Goal: Task Accomplishment & Management: Use online tool/utility

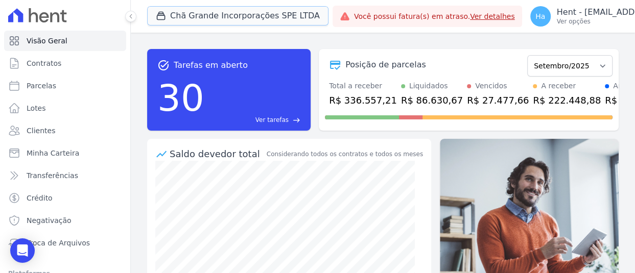
click at [252, 14] on button "Chã Grande Incorporações SPE LTDA" at bounding box center [237, 15] width 181 height 19
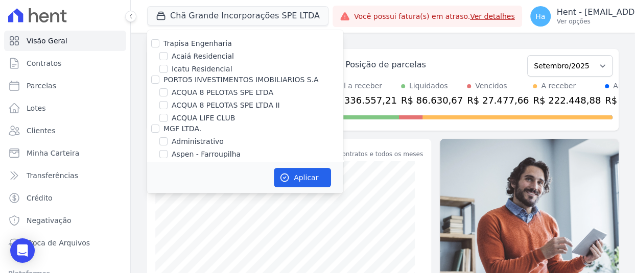
scroll to position [3875, 0]
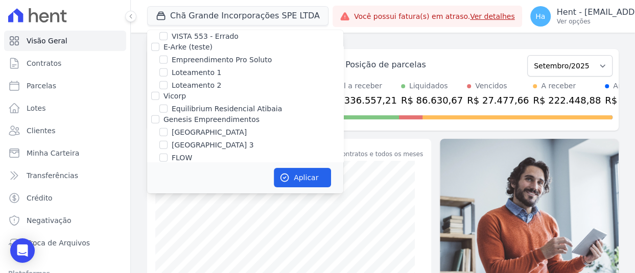
click at [166, 167] on input "[PERSON_NAME]" at bounding box center [163, 171] width 8 height 8
checkbox input "true"
click at [306, 179] on button "Aplicar" at bounding box center [302, 177] width 57 height 19
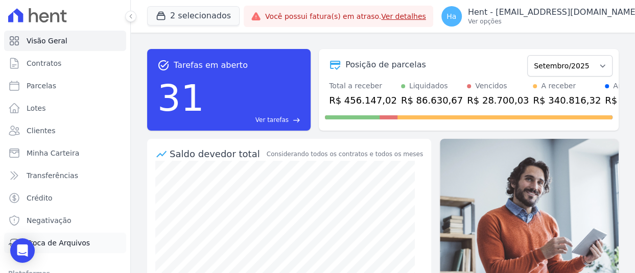
click at [75, 243] on span "Troca de Arquivos" at bounding box center [58, 243] width 63 height 10
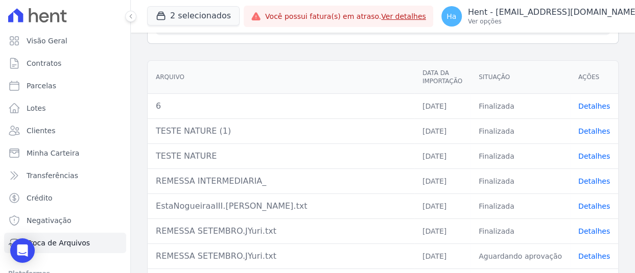
scroll to position [187, 0]
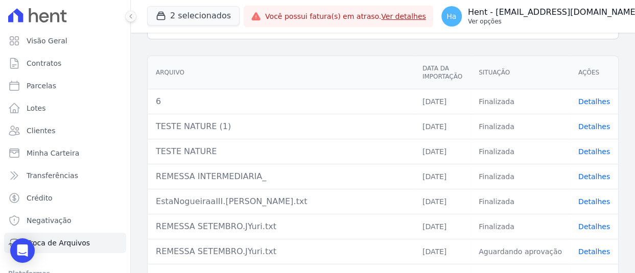
click at [607, 21] on p "Ver opções" at bounding box center [553, 21] width 171 height 8
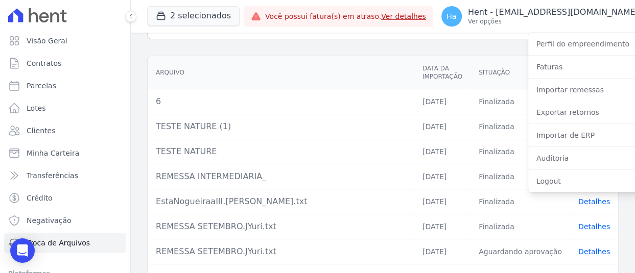
click at [396, 56] on th "Arquivo" at bounding box center [281, 72] width 267 height 33
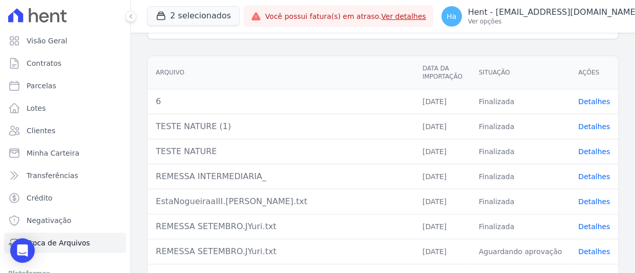
scroll to position [0, 0]
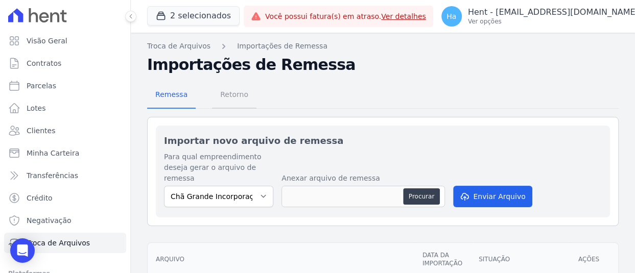
click at [232, 97] on span "Retorno" at bounding box center [234, 94] width 40 height 20
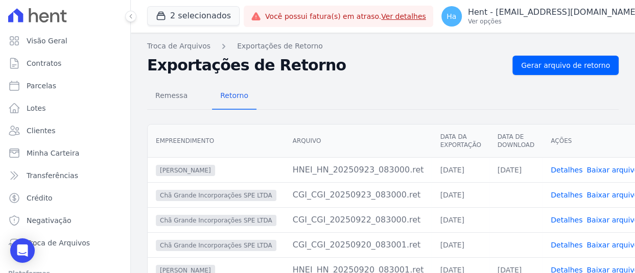
click at [551, 166] on link "Detalhes" at bounding box center [567, 170] width 32 height 8
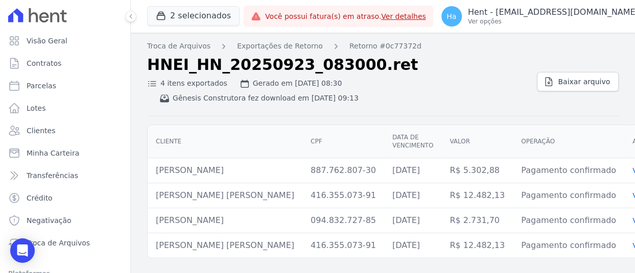
drag, startPoint x: 238, startPoint y: 178, endPoint x: 151, endPoint y: 175, distance: 86.4
click at [151, 175] on td "[PERSON_NAME]" at bounding box center [225, 170] width 155 height 25
copy td "[PERSON_NAME]"
drag, startPoint x: 154, startPoint y: 199, endPoint x: 253, endPoint y: 200, distance: 99.1
click at [253, 200] on td "[PERSON_NAME] [PERSON_NAME]" at bounding box center [225, 195] width 155 height 25
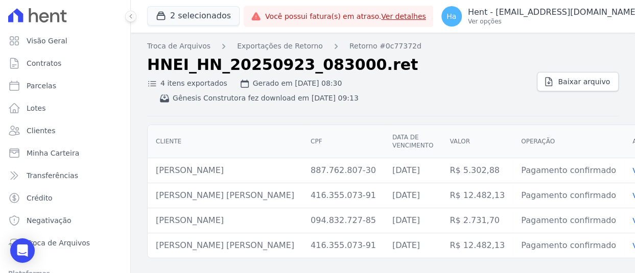
copy td "[PERSON_NAME] [PERSON_NAME]"
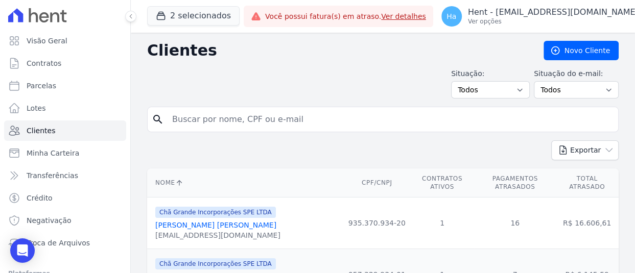
click at [277, 124] on input "search" at bounding box center [390, 119] width 448 height 20
paste input "Jonas Cabral Barreto"
type input "Jonas Cabral Barreto"
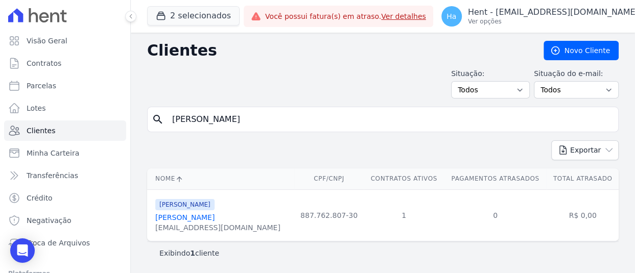
click at [196, 218] on link "Jonas Cabral Barreto" at bounding box center [184, 218] width 59 height 8
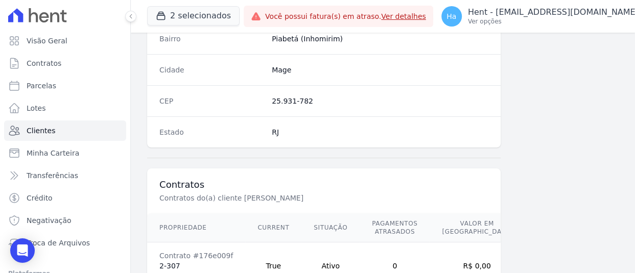
scroll to position [689, 0]
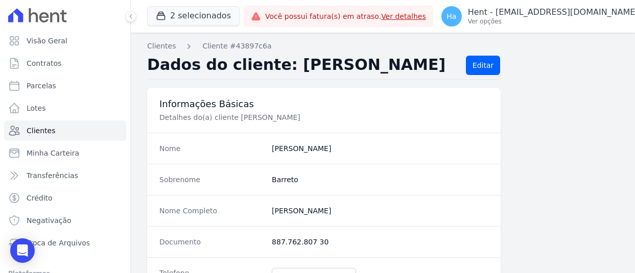
click at [205, 8] on button "2 selecionados" at bounding box center [193, 15] width 92 height 19
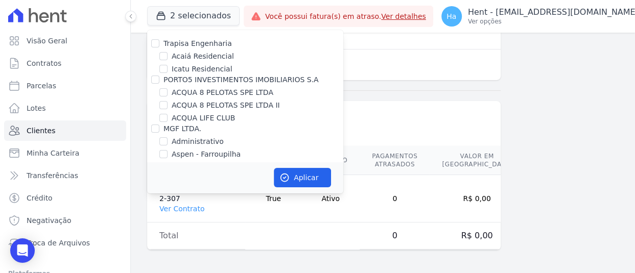
scroll to position [4404, 0]
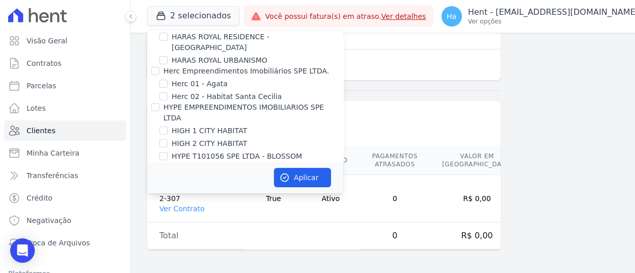
click at [156, 188] on input "TS Engenharia" at bounding box center [155, 192] width 8 height 8
checkbox input "true"
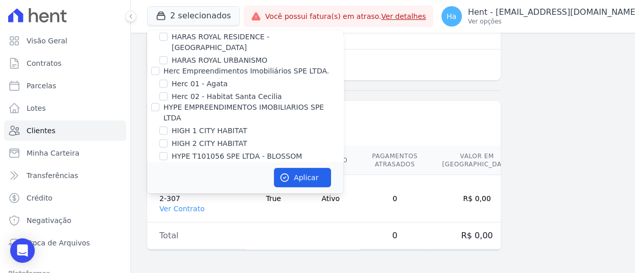
checkbox input "true"
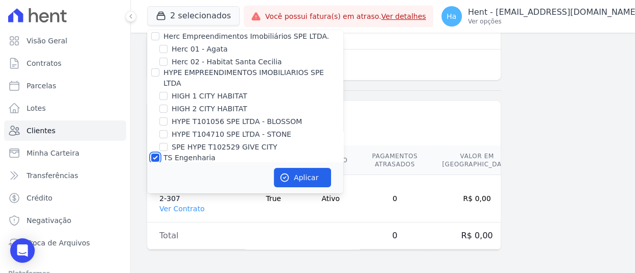
scroll to position [4445, 0]
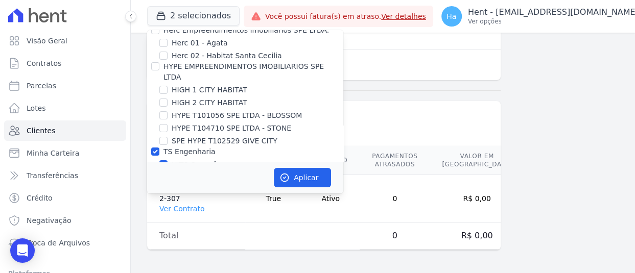
click at [204, 148] on label "TS Engenharia" at bounding box center [189, 152] width 52 height 8
click at [159, 148] on input "TS Engenharia" at bounding box center [155, 152] width 8 height 8
checkbox input "false"
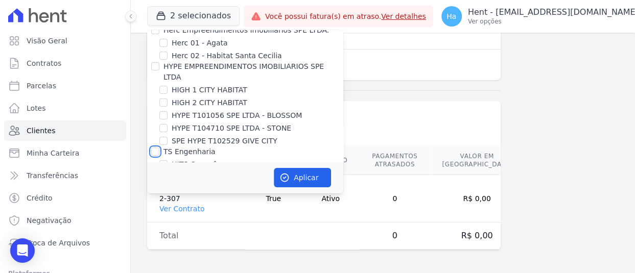
checkbox input "false"
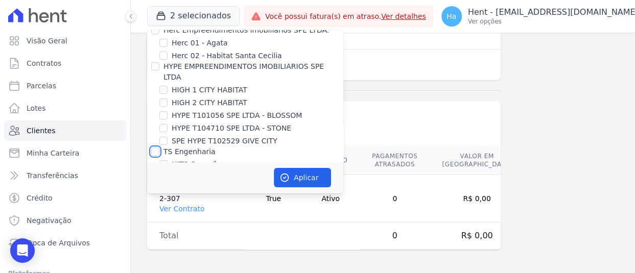
checkbox input "false"
click at [154, 148] on input "TS Engenharia" at bounding box center [155, 152] width 8 height 8
checkbox input "true"
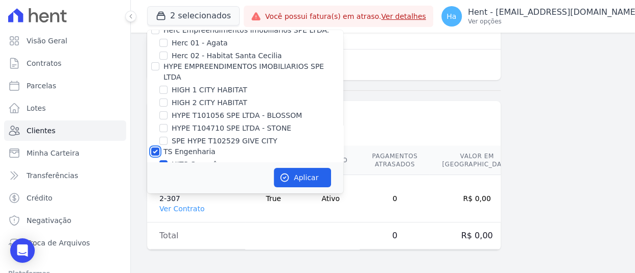
checkbox input "true"
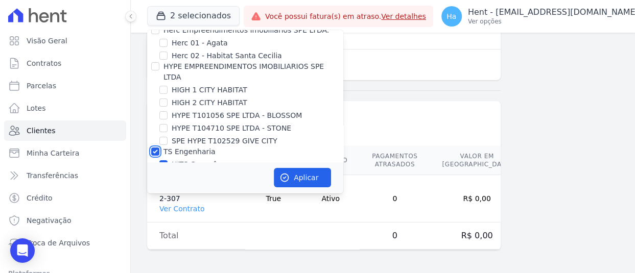
checkbox input "true"
click at [154, 148] on input "TS Engenharia" at bounding box center [155, 152] width 8 height 8
checkbox input "false"
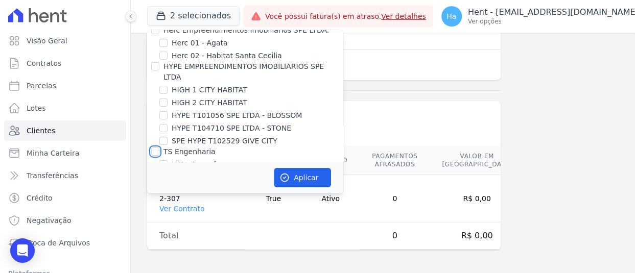
checkbox input "false"
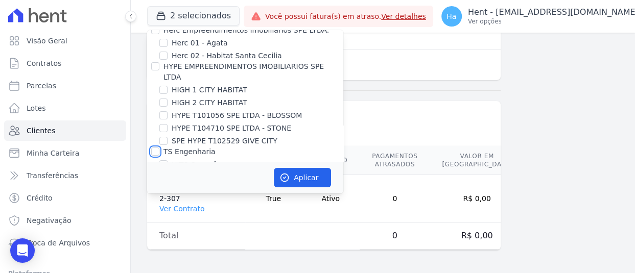
checkbox input "false"
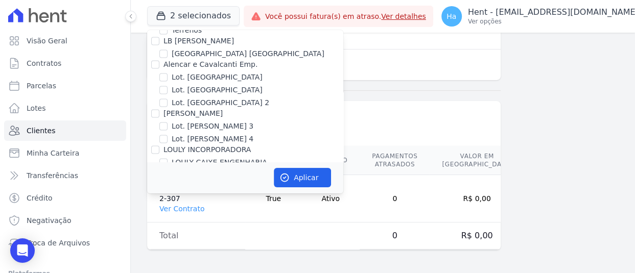
click at [155, 218] on input "ACL CONSTRUTORA E INCORPORADORA LTDA" at bounding box center [155, 222] width 8 height 8
checkbox input "true"
click at [293, 185] on button "Aplicar" at bounding box center [302, 177] width 57 height 19
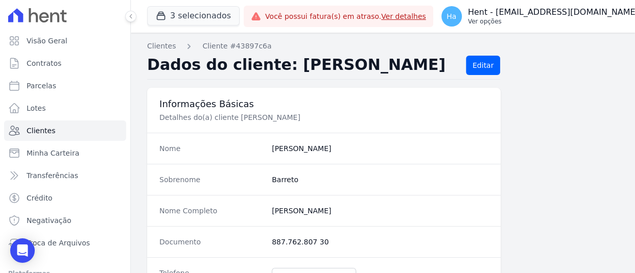
click at [542, 17] on p "Ver opções" at bounding box center [553, 21] width 171 height 8
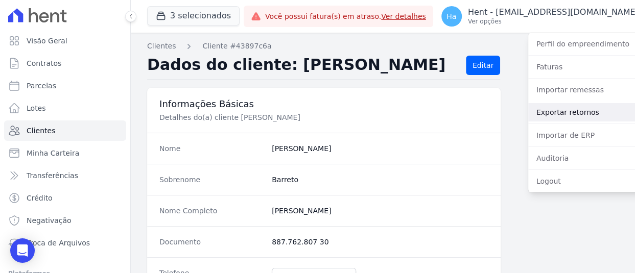
click at [548, 113] on link "Exportar retornos" at bounding box center [593, 112] width 131 height 18
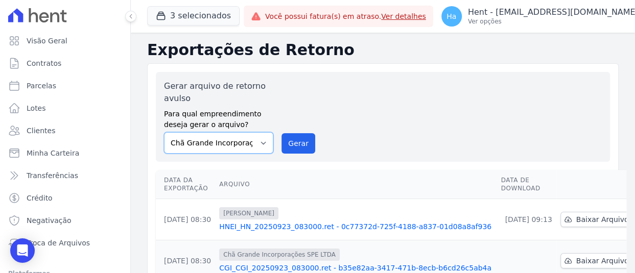
click at [265, 137] on select "Acaiá Residencial ACQUA 8 PELOTAS SPE LTDA ACQUA 8 PELOTAS SPE LTDA II ACQUA LI…" at bounding box center [218, 142] width 109 height 21
click at [412, 117] on div "Gerar arquivo de retorno avulso Para qual empreendimento deseja gerar o arquivo…" at bounding box center [383, 117] width 438 height 74
click at [261, 150] on select "Acaiá Residencial ACQUA 8 PELOTAS SPE LTDA ACQUA 8 PELOTAS SPE LTDA II ACQUA LI…" at bounding box center [218, 142] width 109 height 21
select select "a68ccb25-01c7-4765-a105-c93e35a98414"
click at [164, 132] on select "Acaiá Residencial ACQUA 8 PELOTAS SPE LTDA ACQUA 8 PELOTAS SPE LTDA II ACQUA LI…" at bounding box center [218, 142] width 109 height 21
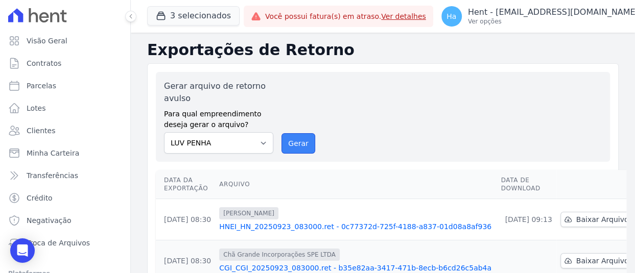
click at [301, 145] on button "Gerar" at bounding box center [298, 143] width 34 height 20
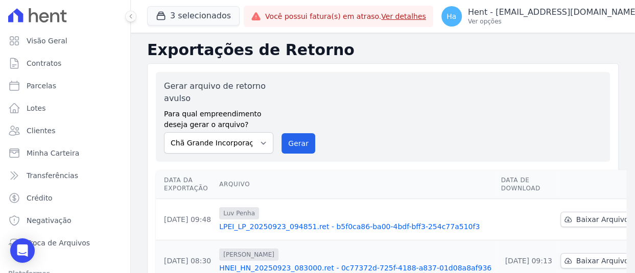
click at [382, 226] on link "LPEI_LP_20250923_094851.ret - b5f0ca86-ba00-4bdf-bff3-254c77a510f3" at bounding box center [355, 227] width 273 height 10
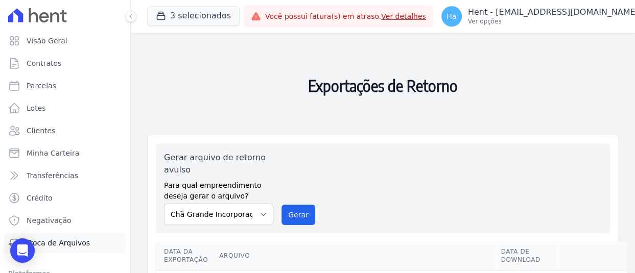
click at [81, 245] on span "Troca de Arquivos" at bounding box center [58, 243] width 63 height 10
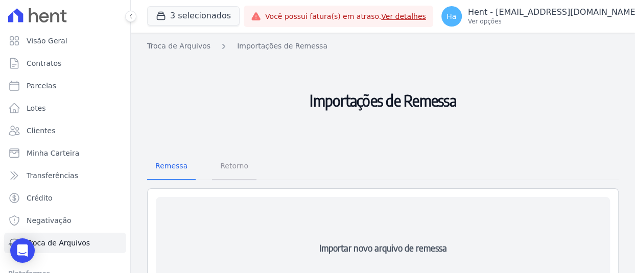
click at [230, 167] on span "Retorno" at bounding box center [234, 166] width 40 height 20
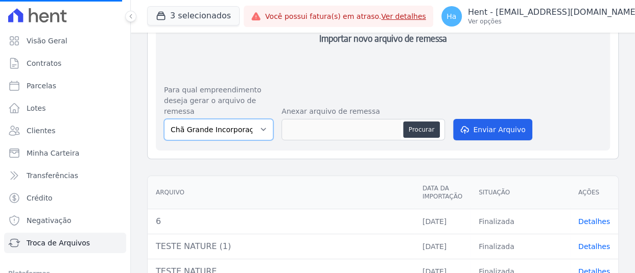
click at [254, 127] on select "Chã Grande Incorporações SPE LTDA HILDEGARDO DE NORONHA LUV PENHA" at bounding box center [218, 129] width 109 height 21
select select "a68ccb25-01c7-4765-a105-c93e35a98414"
click at [164, 119] on select "Chã Grande Incorporações SPE LTDA HILDEGARDO DE NORONHA LUV PENHA" at bounding box center [218, 129] width 109 height 21
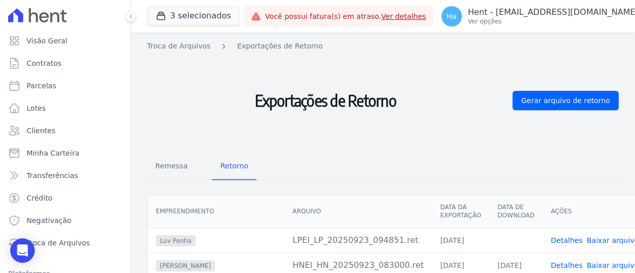
click at [551, 241] on link "Detalhes" at bounding box center [567, 240] width 32 height 8
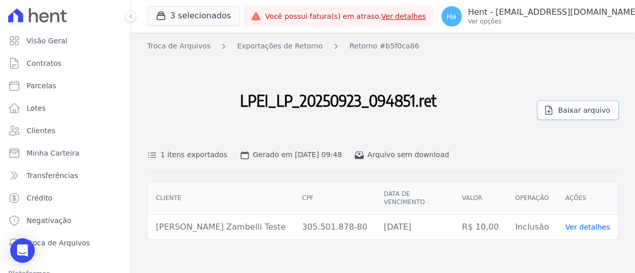
click at [580, 105] on span "Baixar arquivo" at bounding box center [584, 110] width 52 height 10
click at [206, 20] on button "3 selecionados" at bounding box center [193, 15] width 92 height 19
click at [204, 23] on button "3 selecionados" at bounding box center [193, 15] width 92 height 19
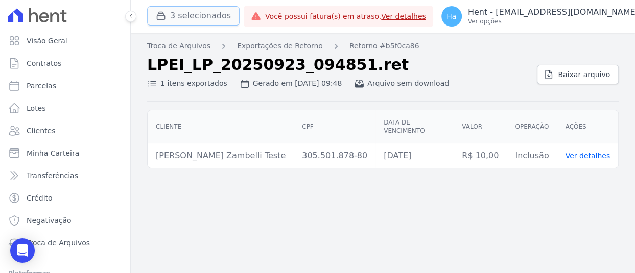
click at [189, 20] on button "3 selecionados" at bounding box center [193, 15] width 92 height 19
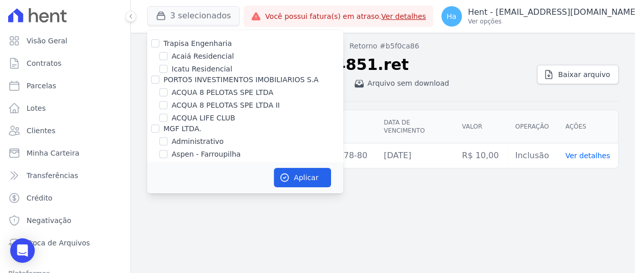
scroll to position [4530, 0]
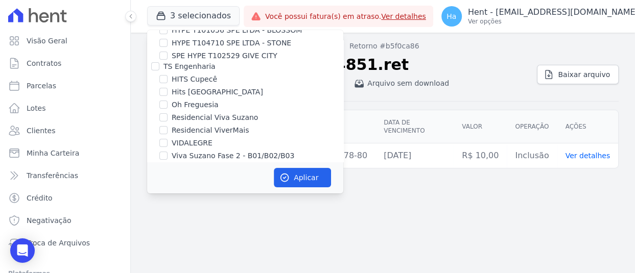
click at [151, 175] on input "CONSTRUTORA FONTANIVE LIMITADA" at bounding box center [155, 179] width 8 height 8
checkbox input "true"
click at [303, 172] on button "Aplicar" at bounding box center [302, 177] width 57 height 19
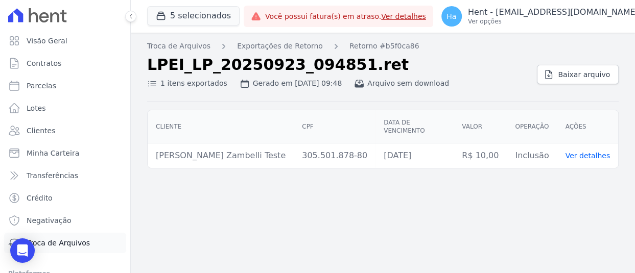
click at [76, 244] on span "Troca de Arquivos" at bounding box center [58, 243] width 63 height 10
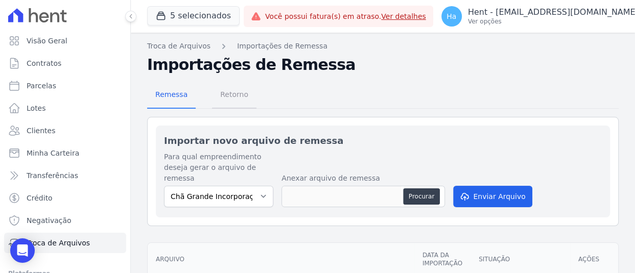
click at [240, 99] on span "Retorno" at bounding box center [234, 94] width 40 height 20
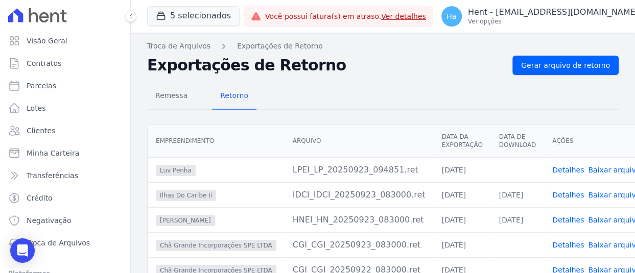
click at [552, 194] on link "Detalhes" at bounding box center [568, 195] width 32 height 8
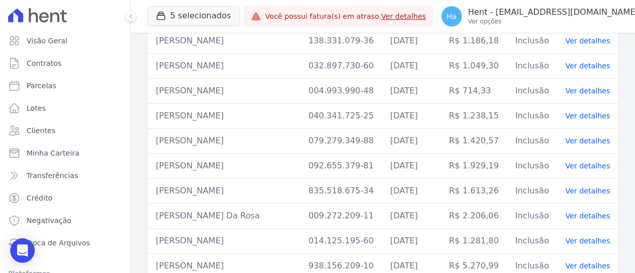
scroll to position [1139, 0]
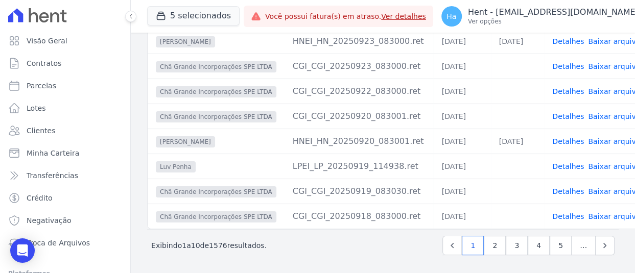
scroll to position [180, 0]
click at [492, 246] on link "2" at bounding box center [495, 244] width 22 height 19
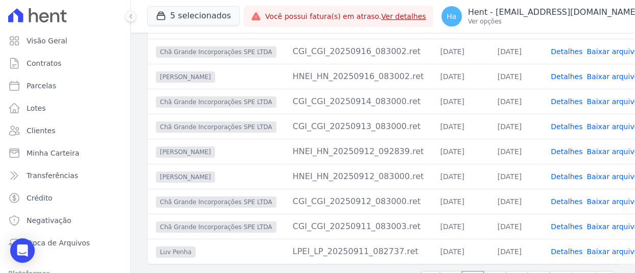
scroll to position [166, 0]
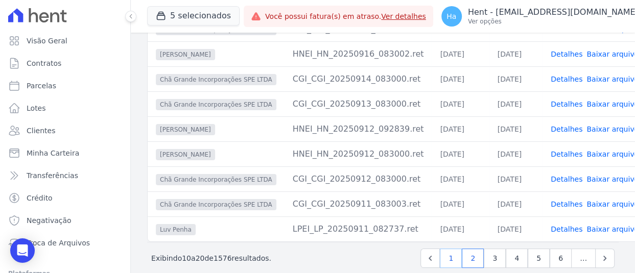
click at [450, 265] on link "1" at bounding box center [451, 258] width 22 height 19
